Goal: Information Seeking & Learning: Learn about a topic

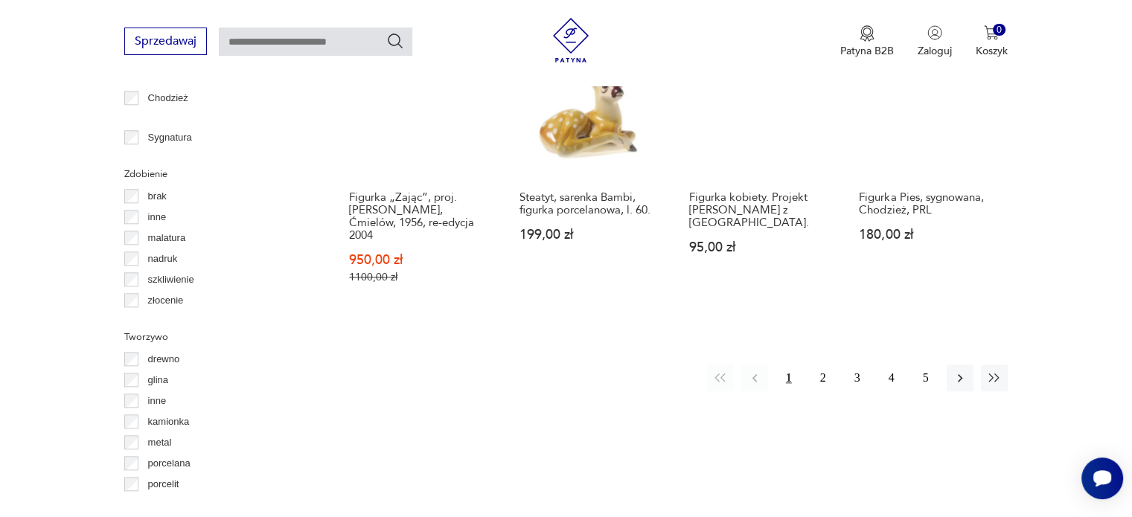
scroll to position [1585, 0]
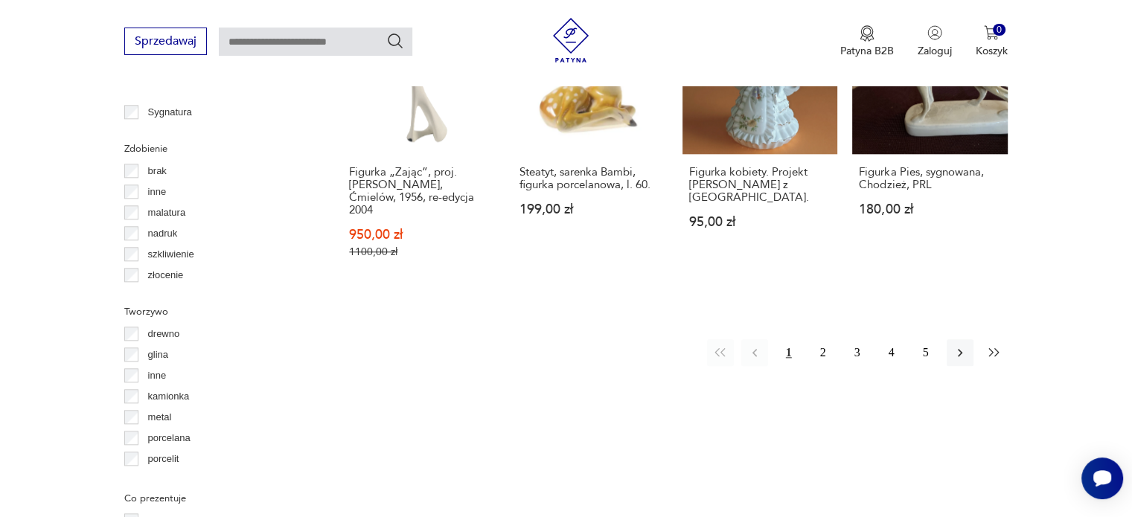
click at [996, 345] on icon "button" at bounding box center [994, 352] width 15 height 15
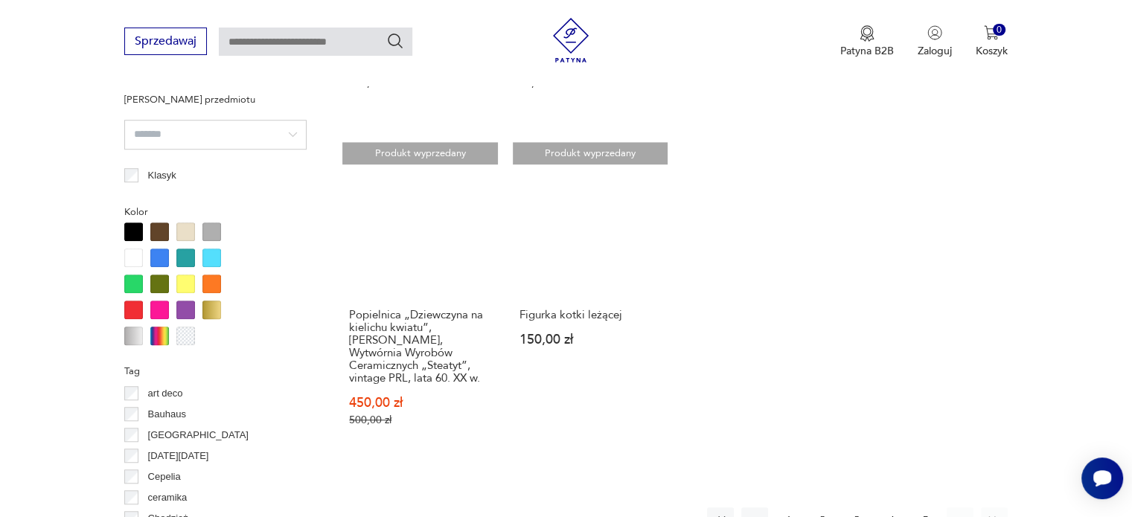
scroll to position [1213, 0]
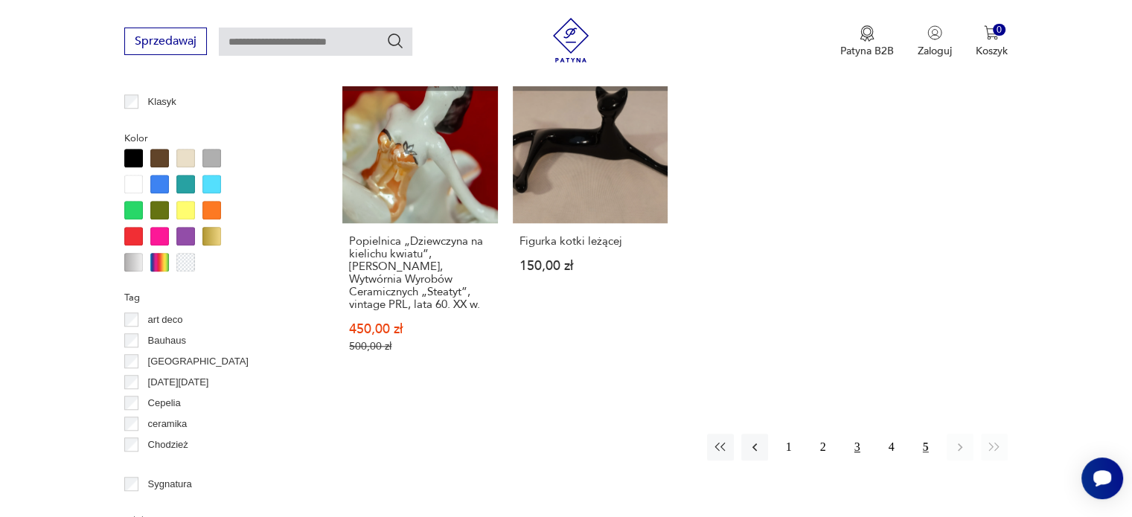
click at [857, 455] on button "3" at bounding box center [857, 447] width 27 height 27
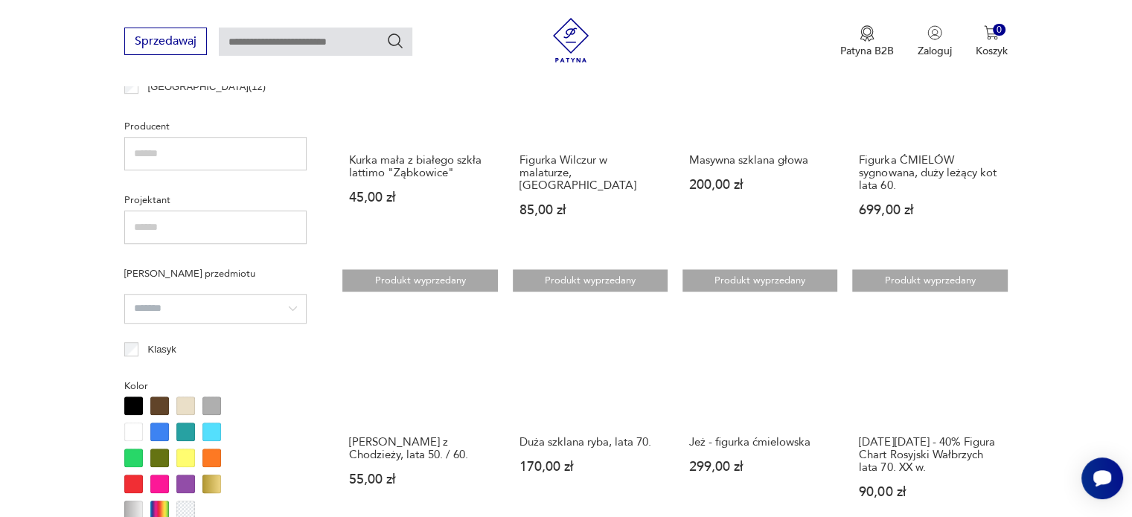
scroll to position [990, 0]
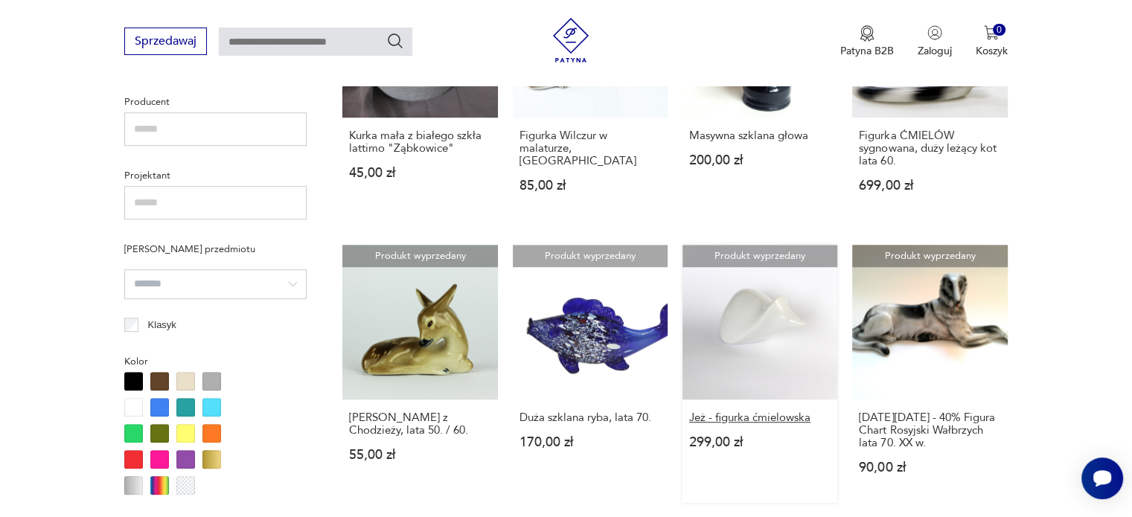
click at [752, 418] on h3 "Jeż - figurka ćmielowska" at bounding box center [759, 418] width 141 height 13
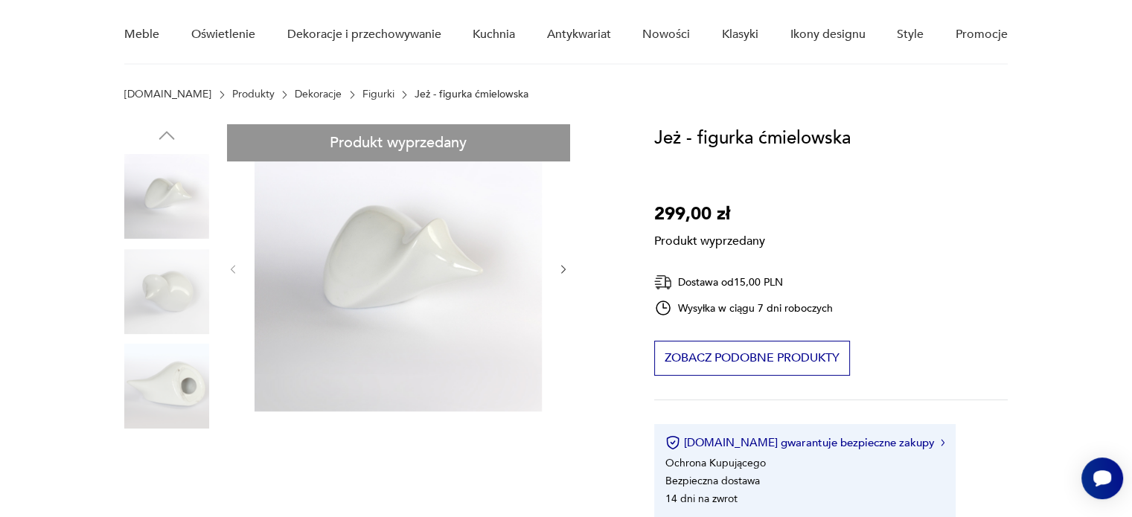
scroll to position [149, 0]
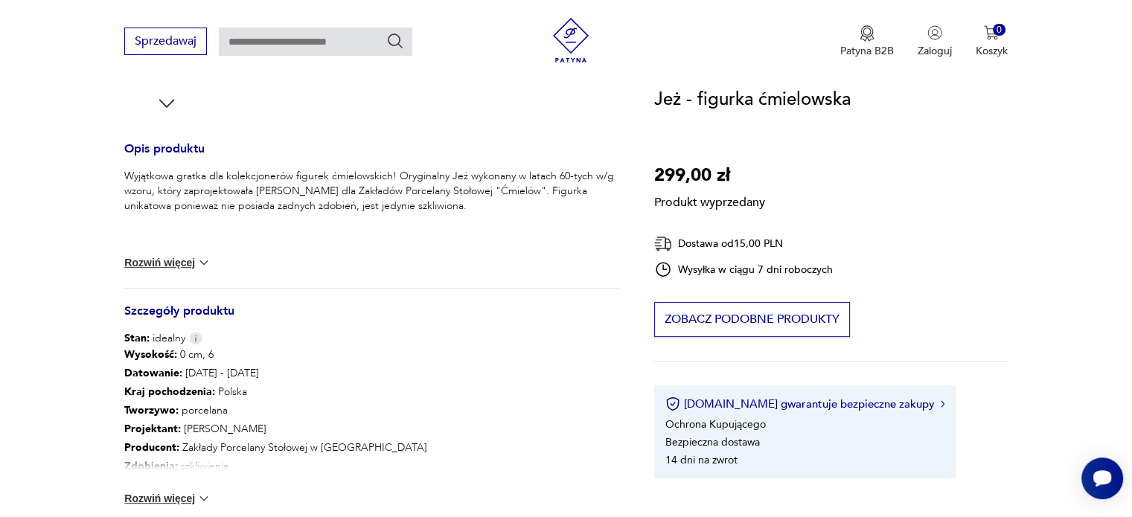
scroll to position [595, 0]
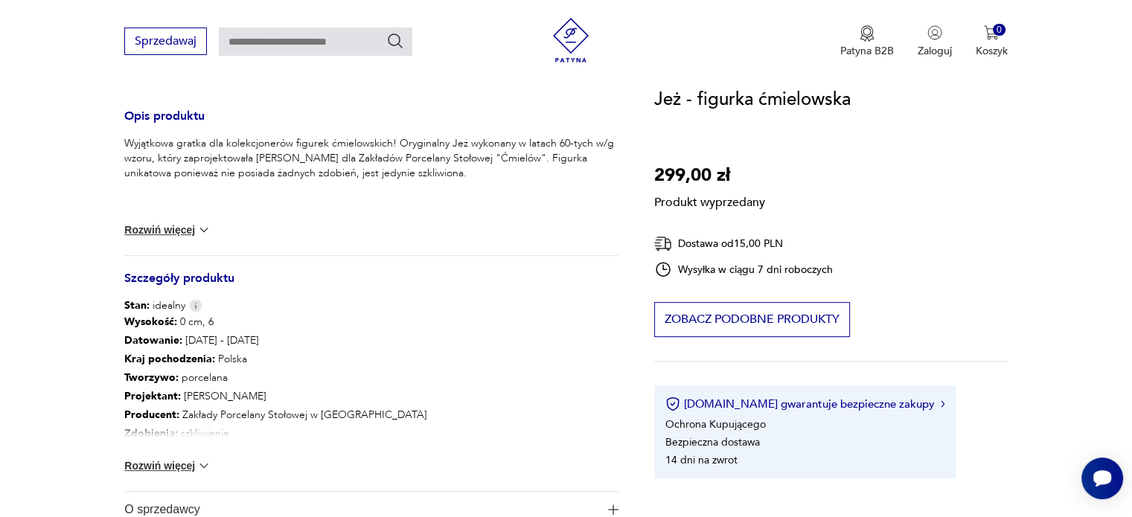
click at [205, 465] on img at bounding box center [203, 465] width 15 height 15
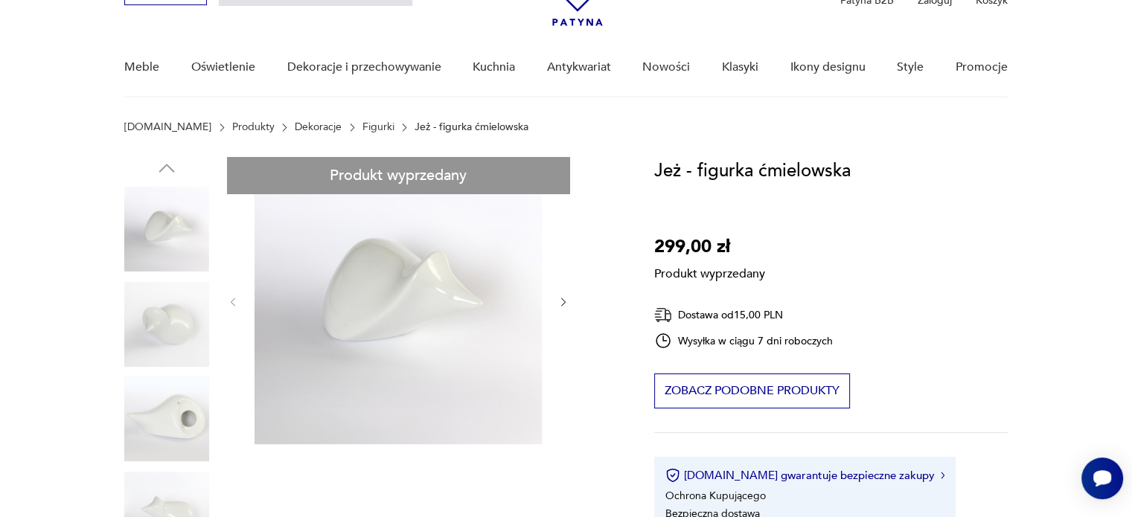
scroll to position [74, 0]
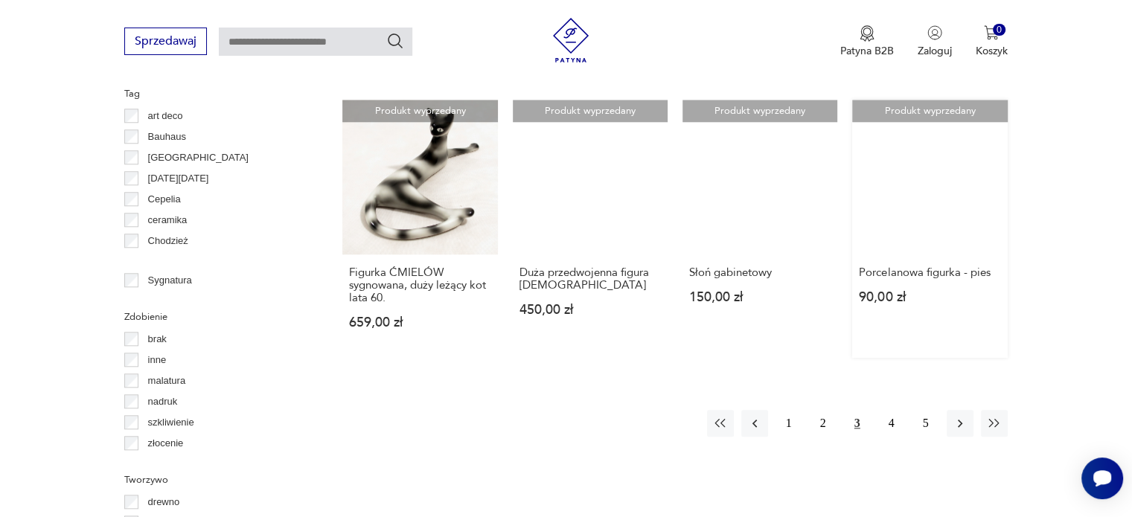
scroll to position [1425, 0]
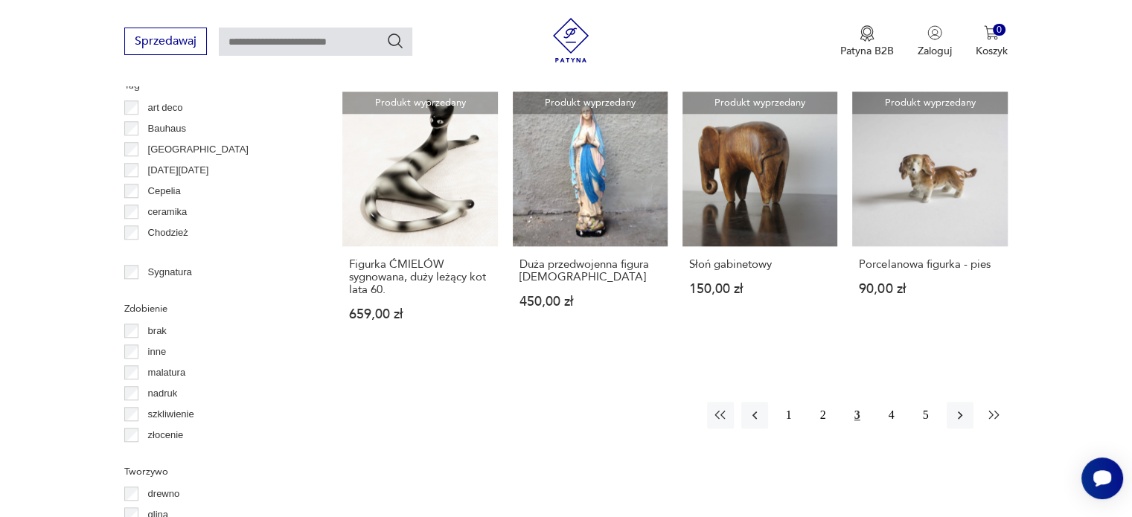
click at [988, 409] on icon "button" at bounding box center [994, 415] width 15 height 15
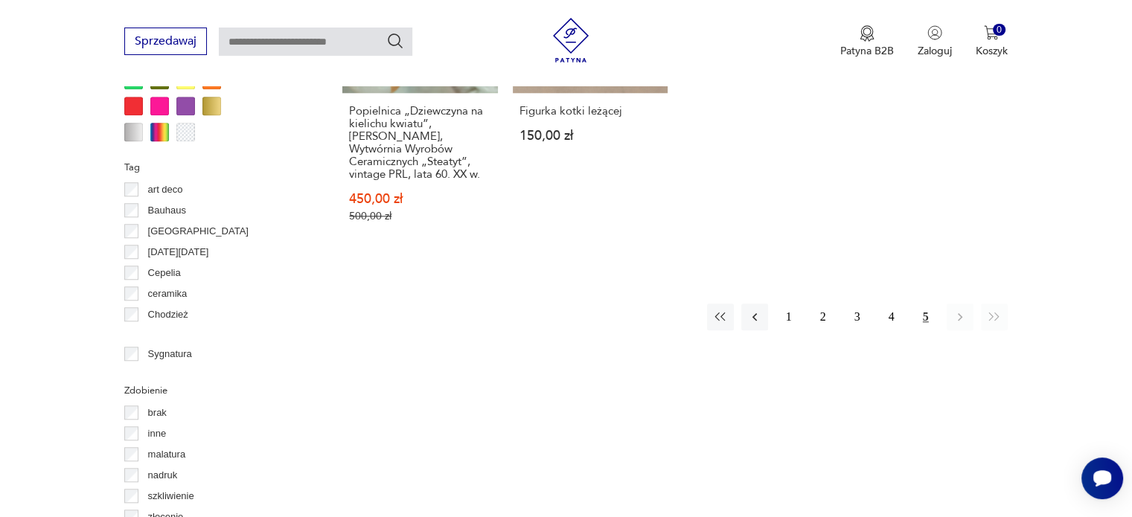
scroll to position [1414, 0]
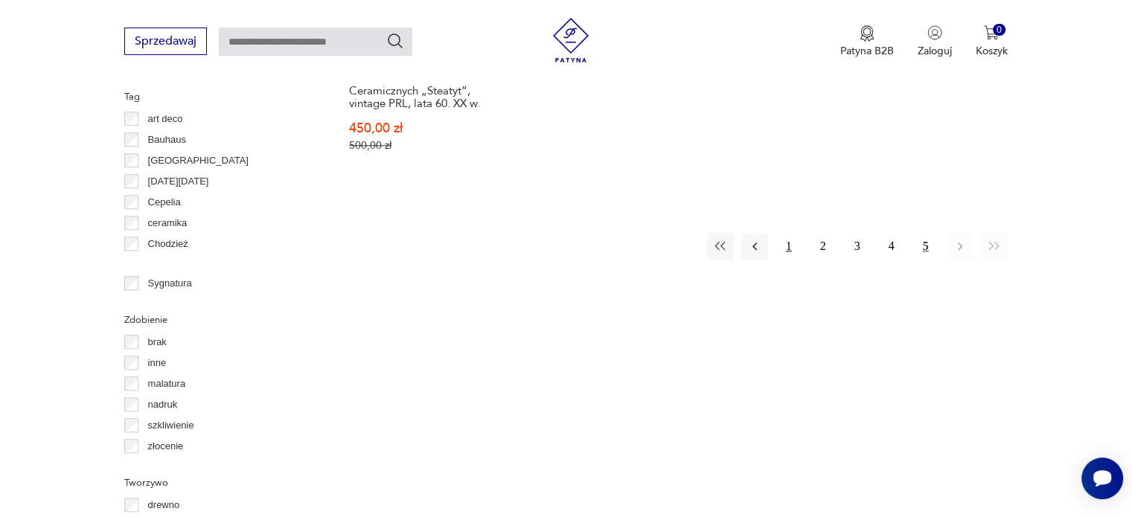
click at [790, 256] on button "1" at bounding box center [788, 246] width 27 height 27
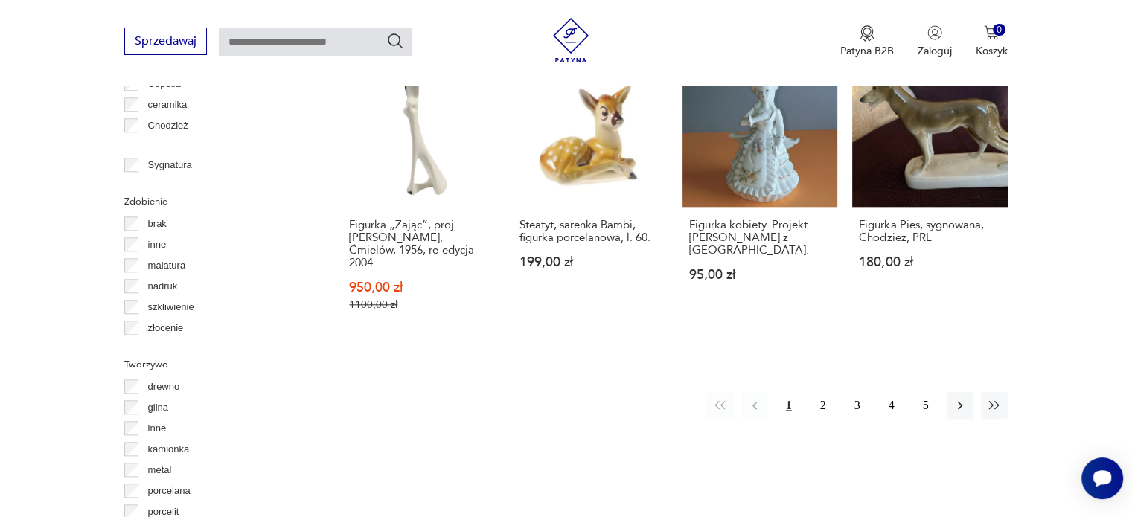
scroll to position [1585, 0]
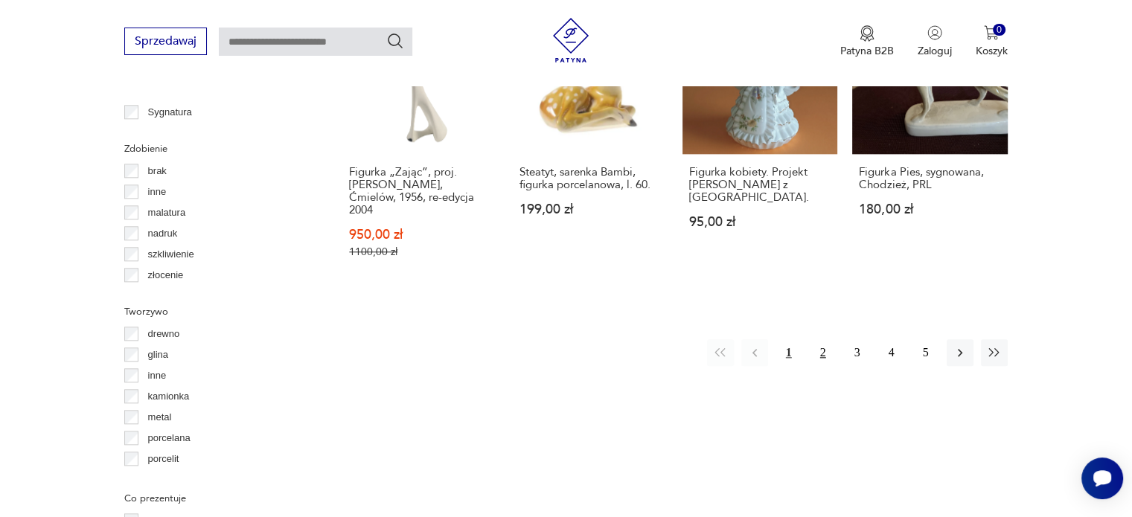
click at [816, 339] on button "2" at bounding box center [823, 352] width 27 height 27
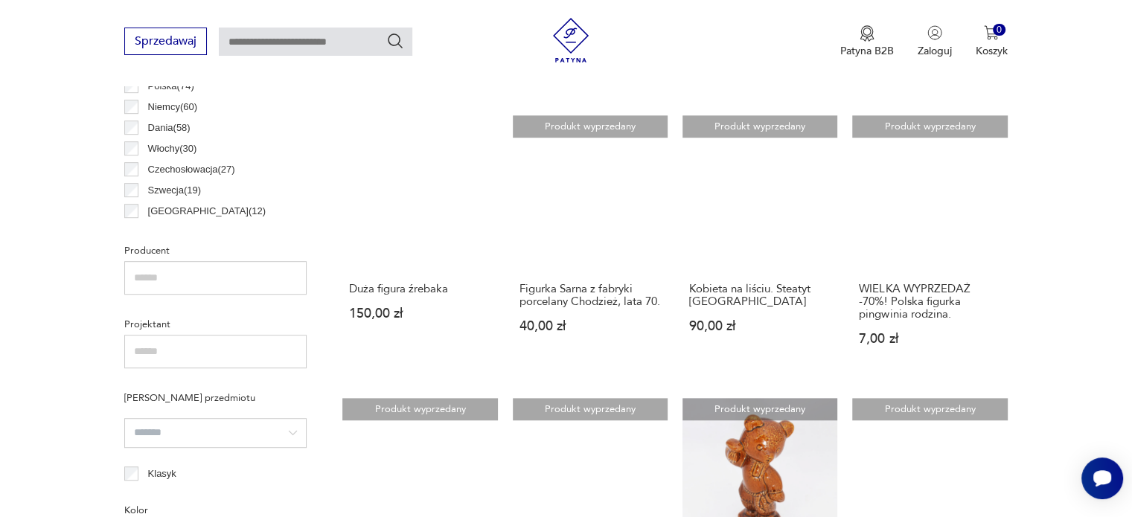
scroll to position [766, 0]
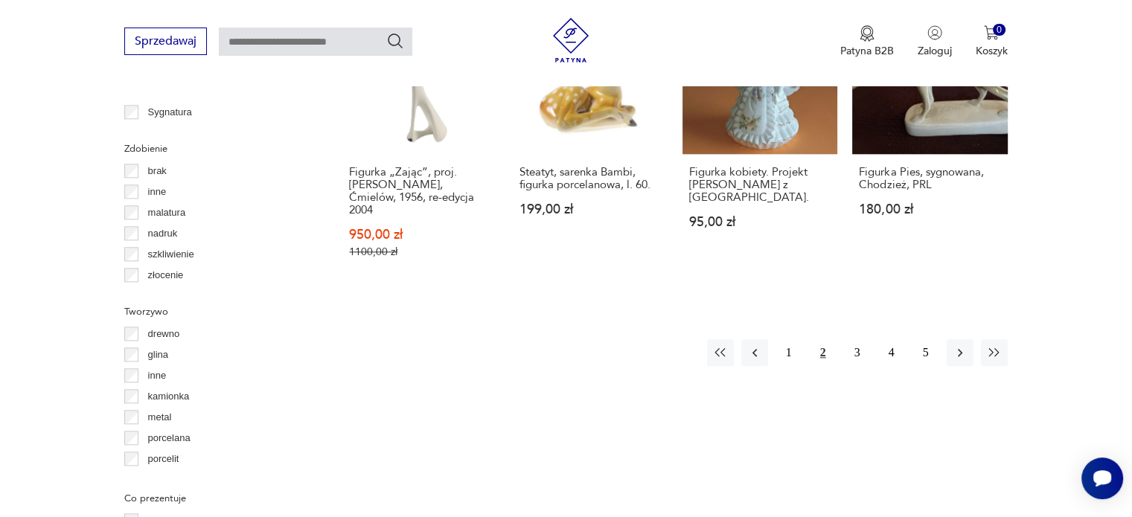
scroll to position [618, 0]
